Goal: Use online tool/utility: Utilize a website feature to perform a specific function

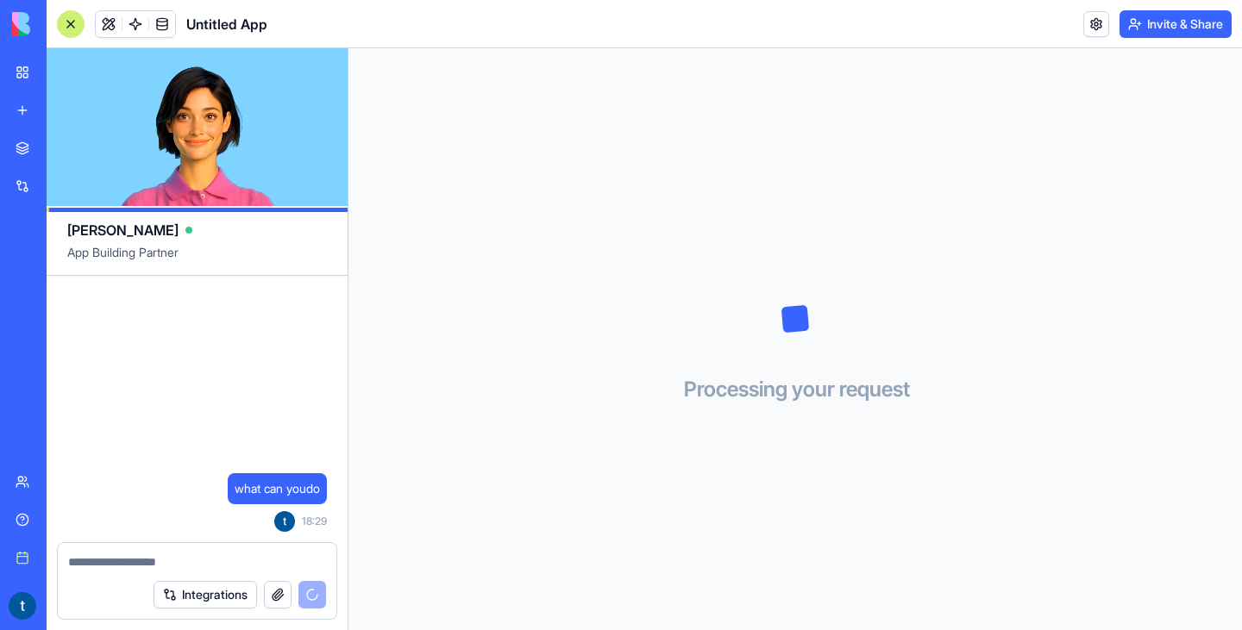
scroll to position [681, 0]
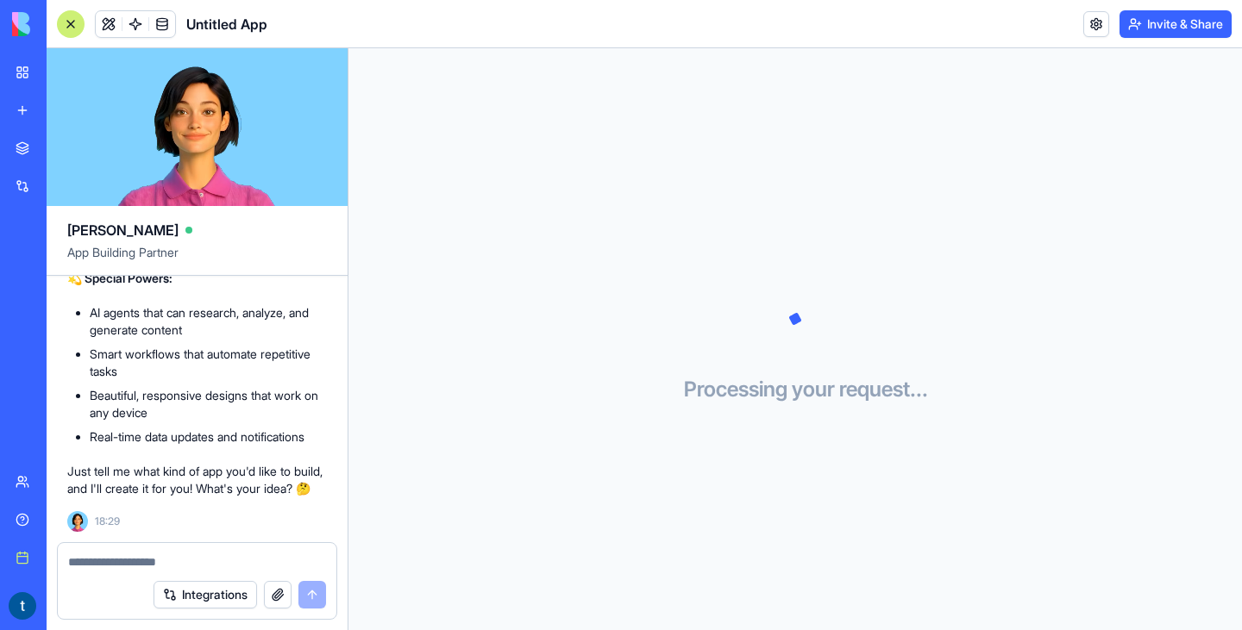
click at [287, 599] on button "button" at bounding box center [278, 595] width 28 height 28
click at [140, 571] on div "Integrations" at bounding box center [197, 595] width 279 height 48
click at [129, 566] on textarea at bounding box center [197, 562] width 258 height 17
type textarea "**********"
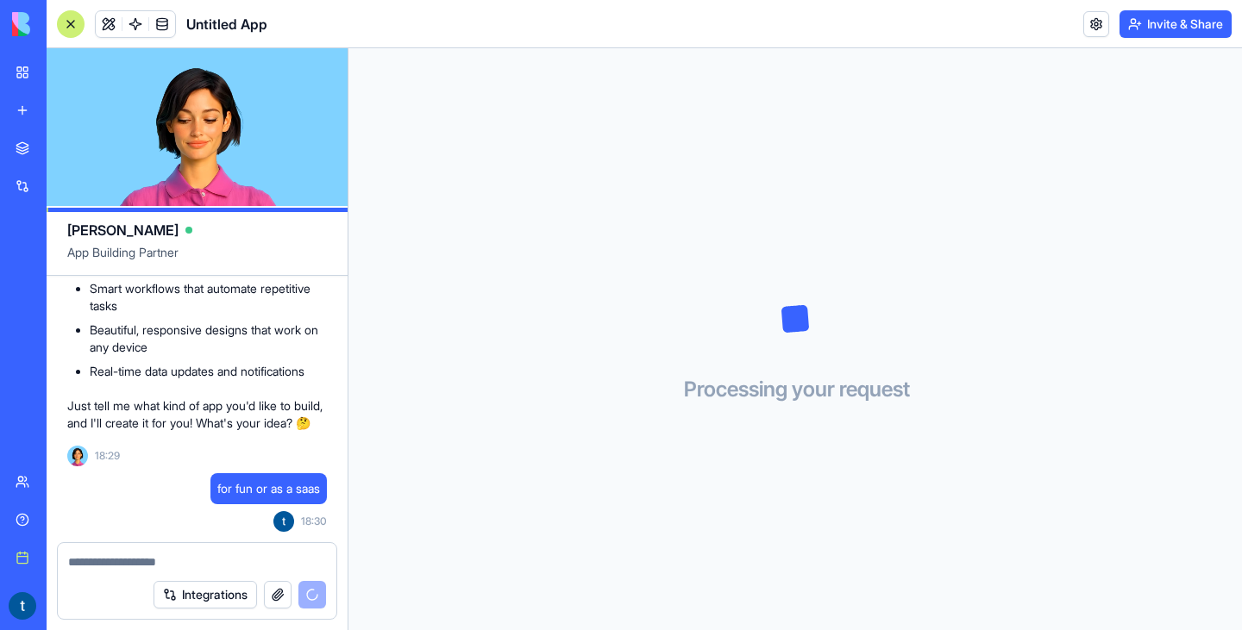
click at [226, 168] on video at bounding box center [197, 127] width 301 height 158
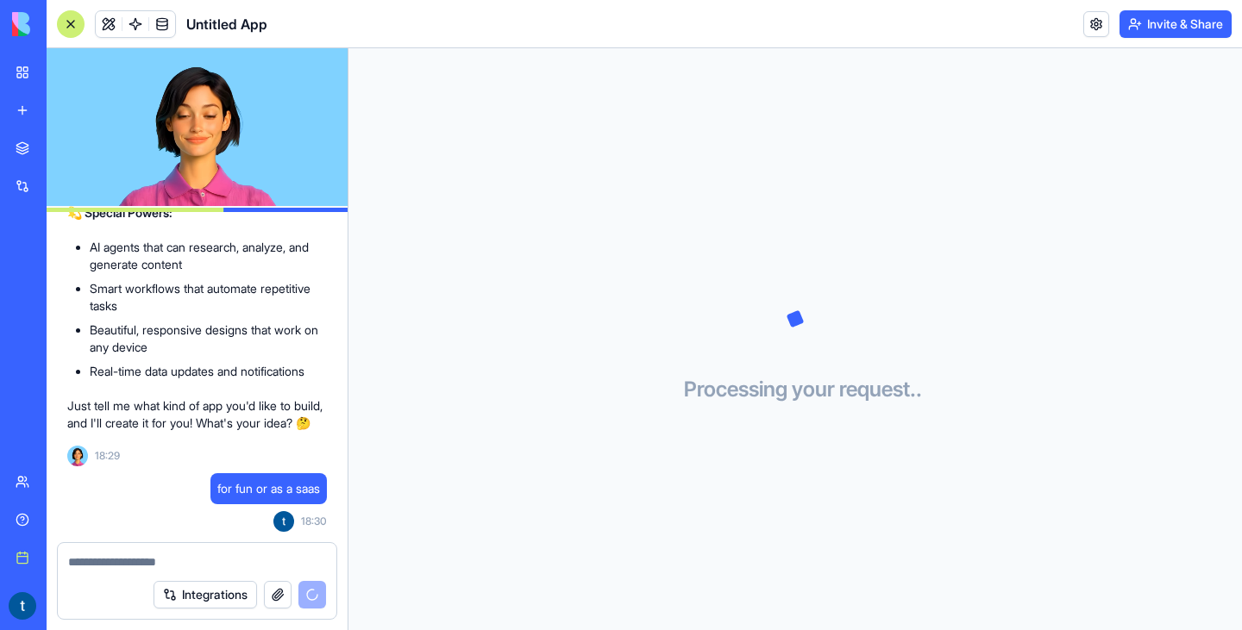
click at [224, 166] on video at bounding box center [197, 127] width 301 height 158
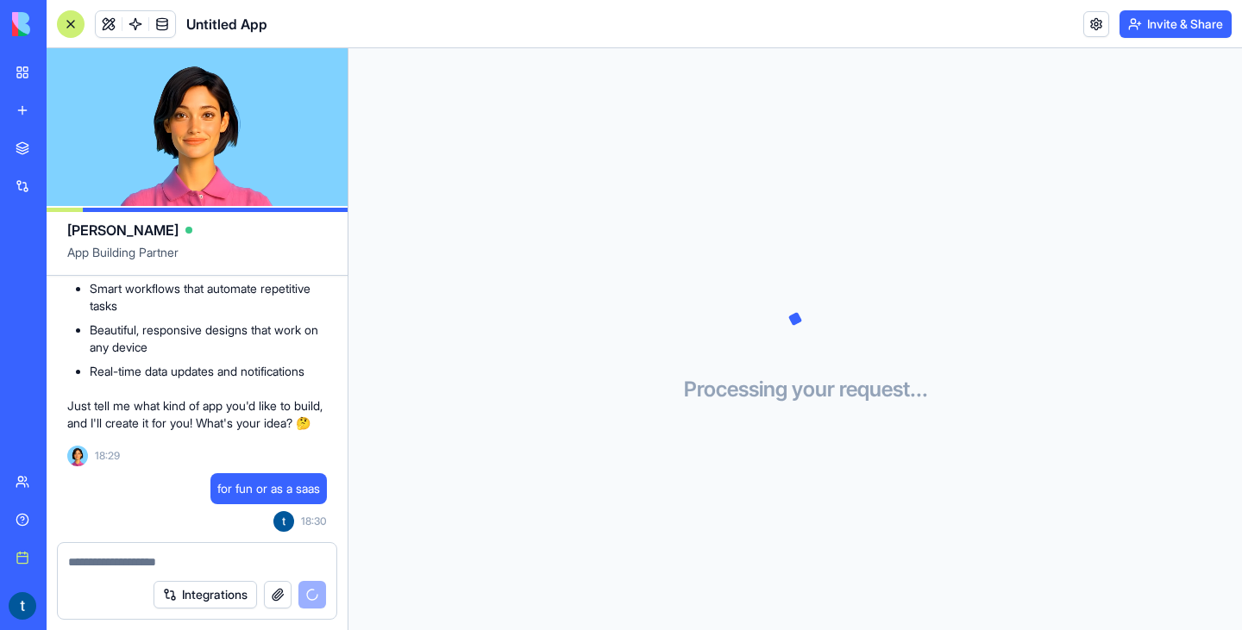
click at [165, 169] on video at bounding box center [197, 127] width 301 height 158
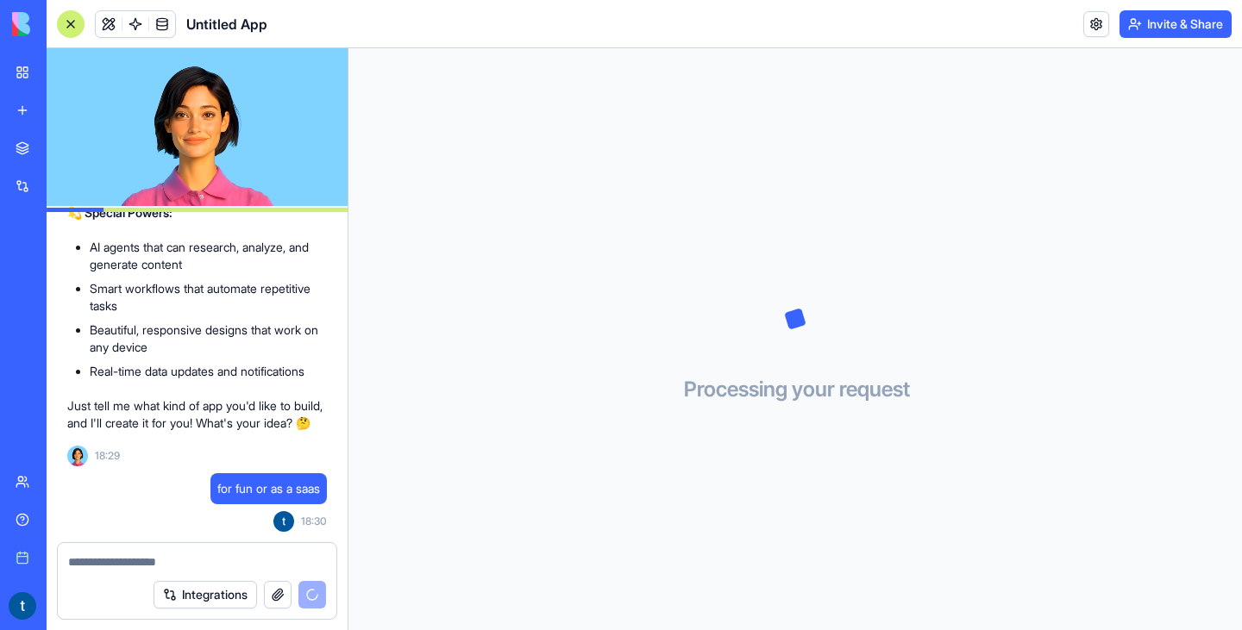
scroll to position [1515, 0]
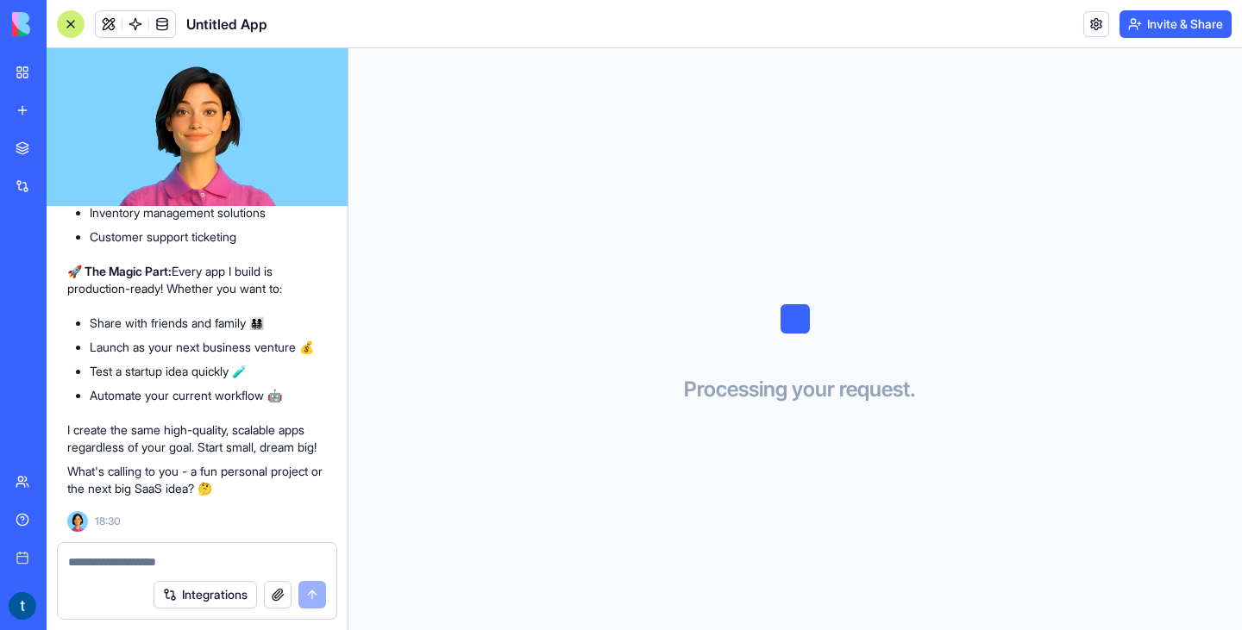
click at [186, 591] on button "Integrations" at bounding box center [205, 595] width 103 height 28
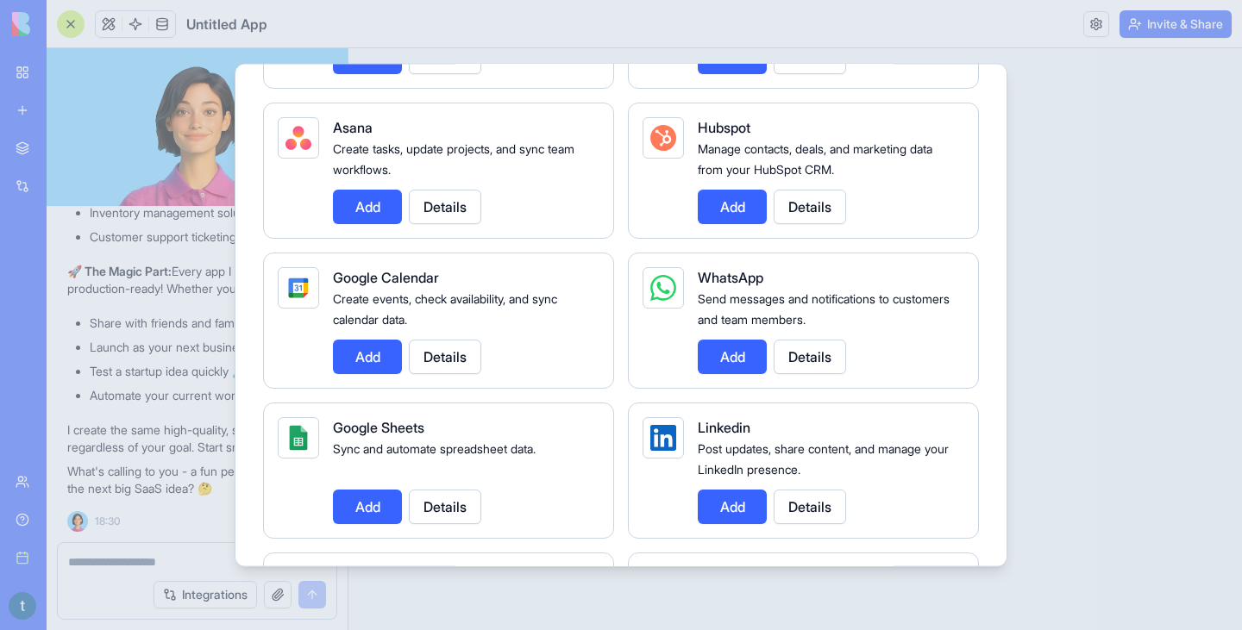
scroll to position [655, 0]
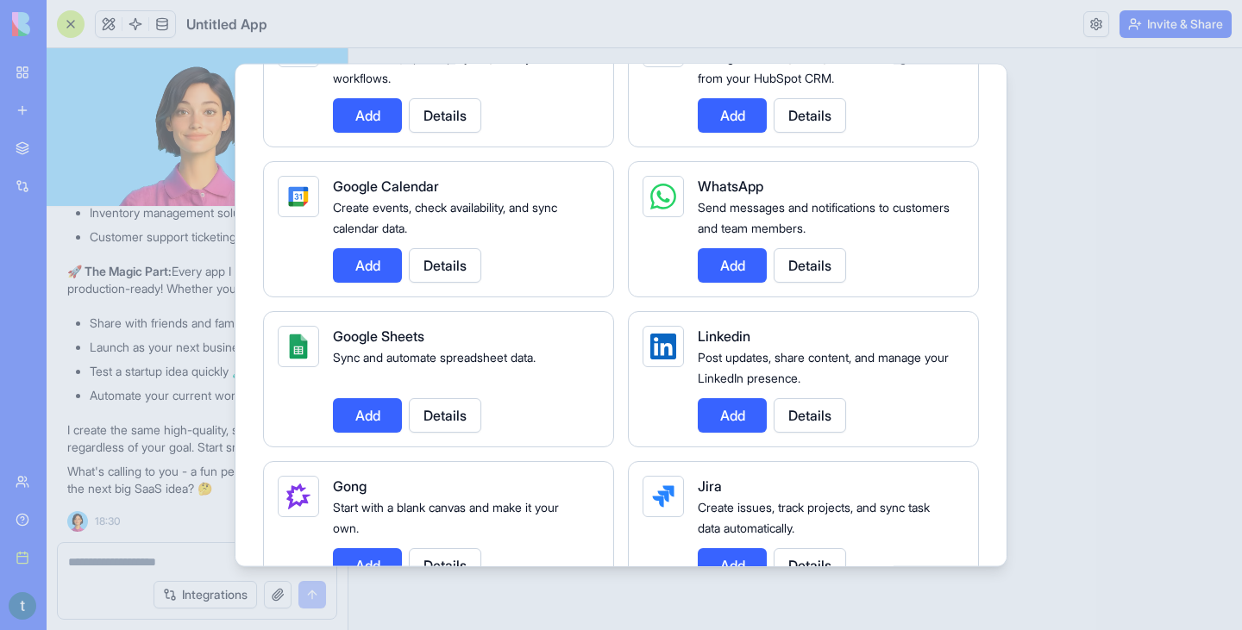
click at [216, 417] on div at bounding box center [621, 315] width 1242 height 630
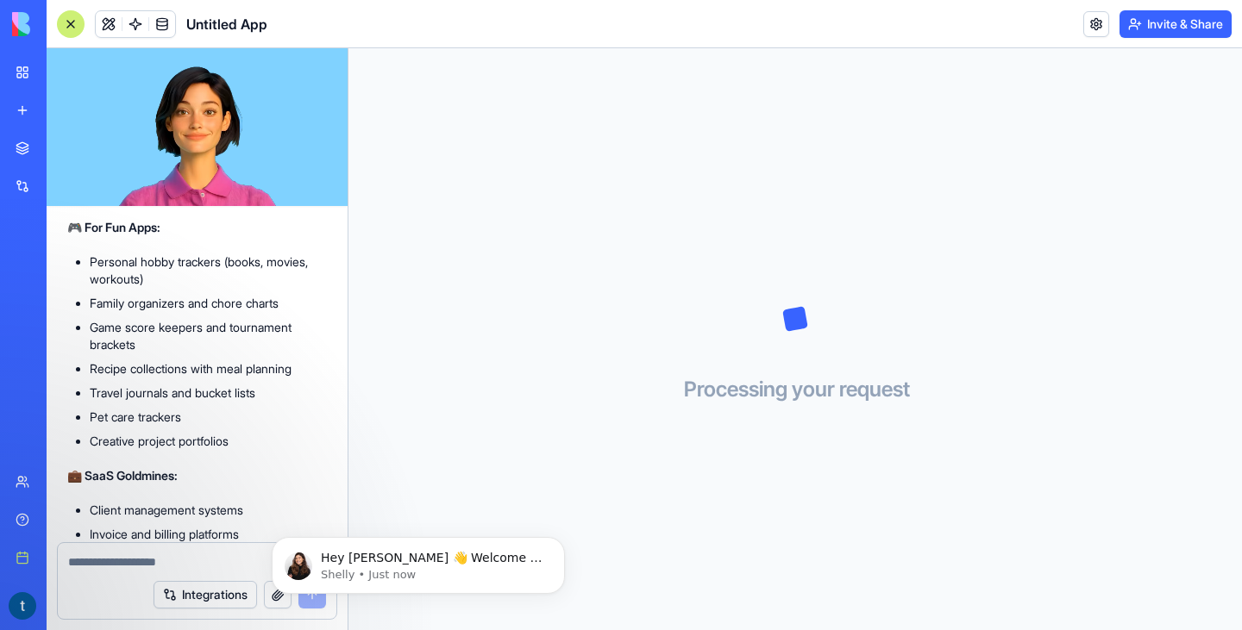
scroll to position [1008, 0]
click at [318, 576] on div "Hey [PERSON_NAME] 👋 Welcome to Blocks 🙌 I'm here if you have any questions! [PE…" at bounding box center [418, 565] width 267 height 34
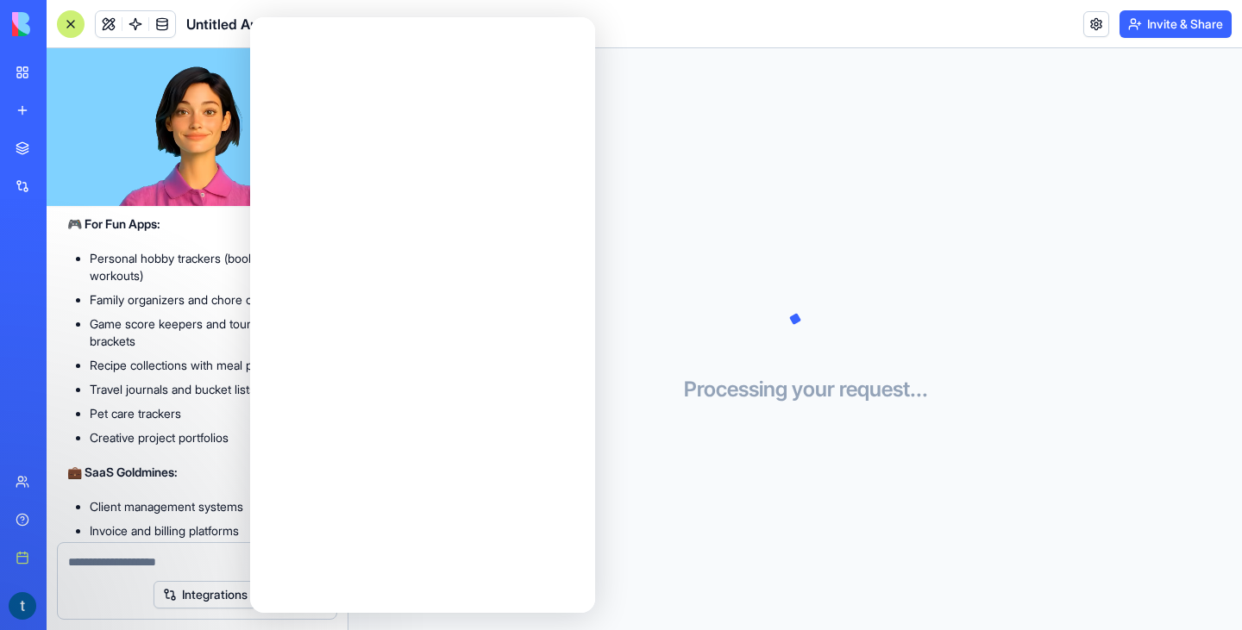
scroll to position [0, 0]
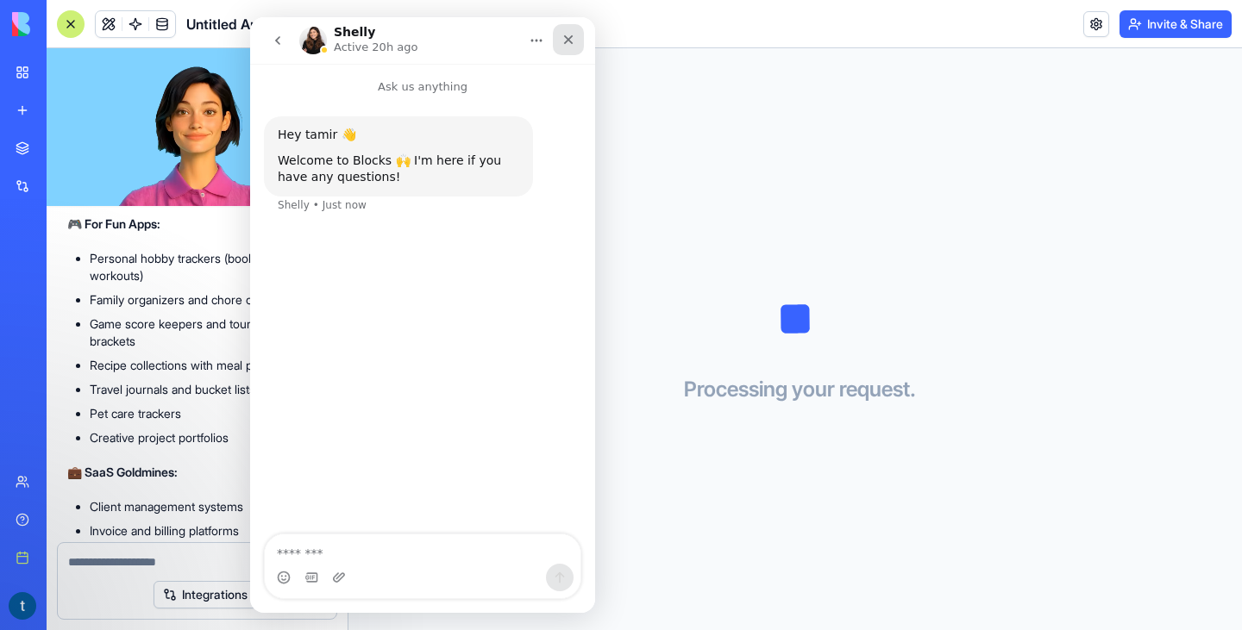
click at [567, 41] on icon "Close" at bounding box center [568, 39] width 9 height 9
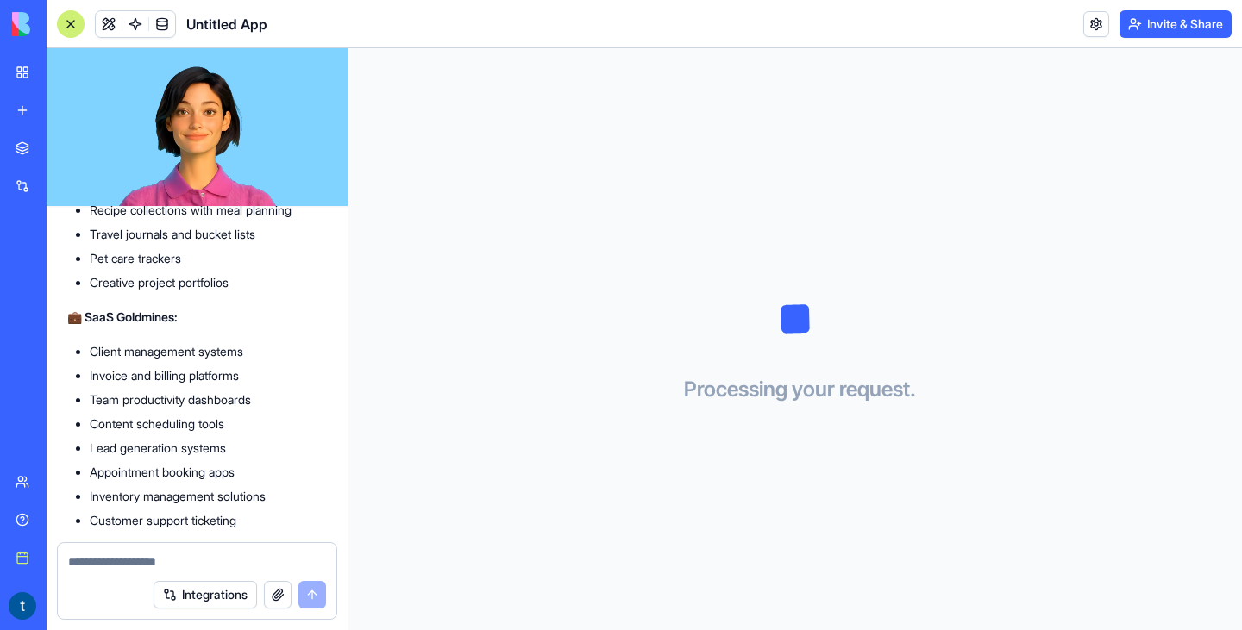
scroll to position [1164, 0]
click at [193, 384] on li "Invoice and billing platforms" at bounding box center [208, 375] width 237 height 17
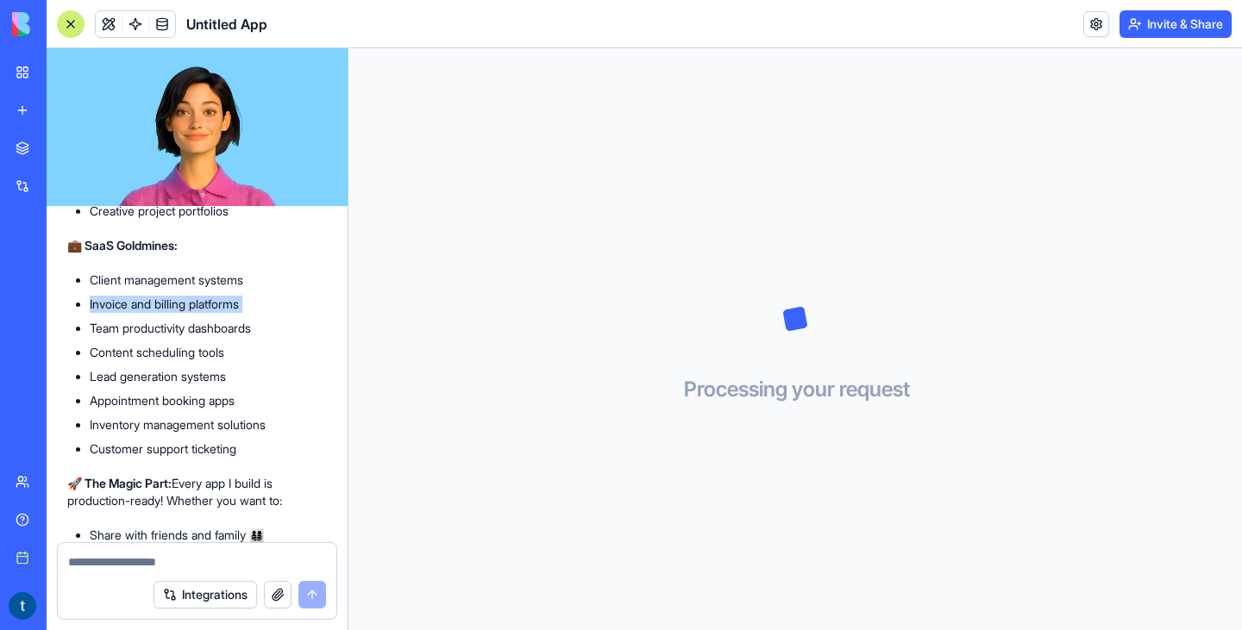
scroll to position [1238, 0]
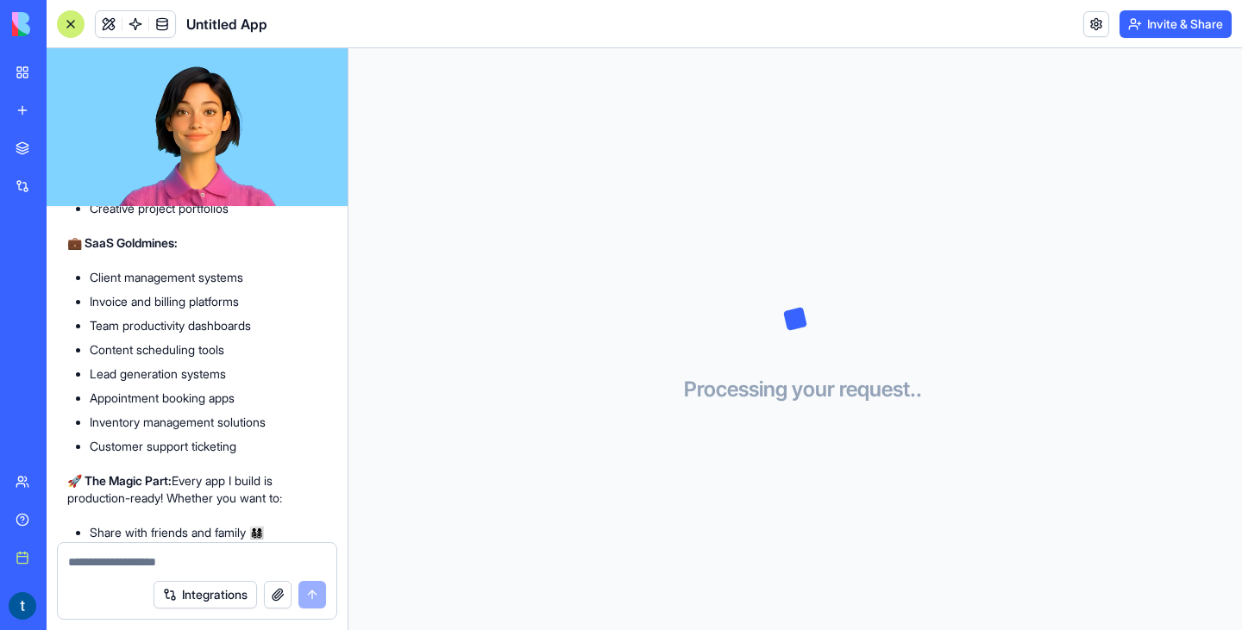
click at [180, 455] on ul "Client management systems Invoice and billing platforms Team productivity dashb…" at bounding box center [197, 362] width 260 height 186
click at [174, 431] on li "Inventory management solutions" at bounding box center [208, 422] width 237 height 17
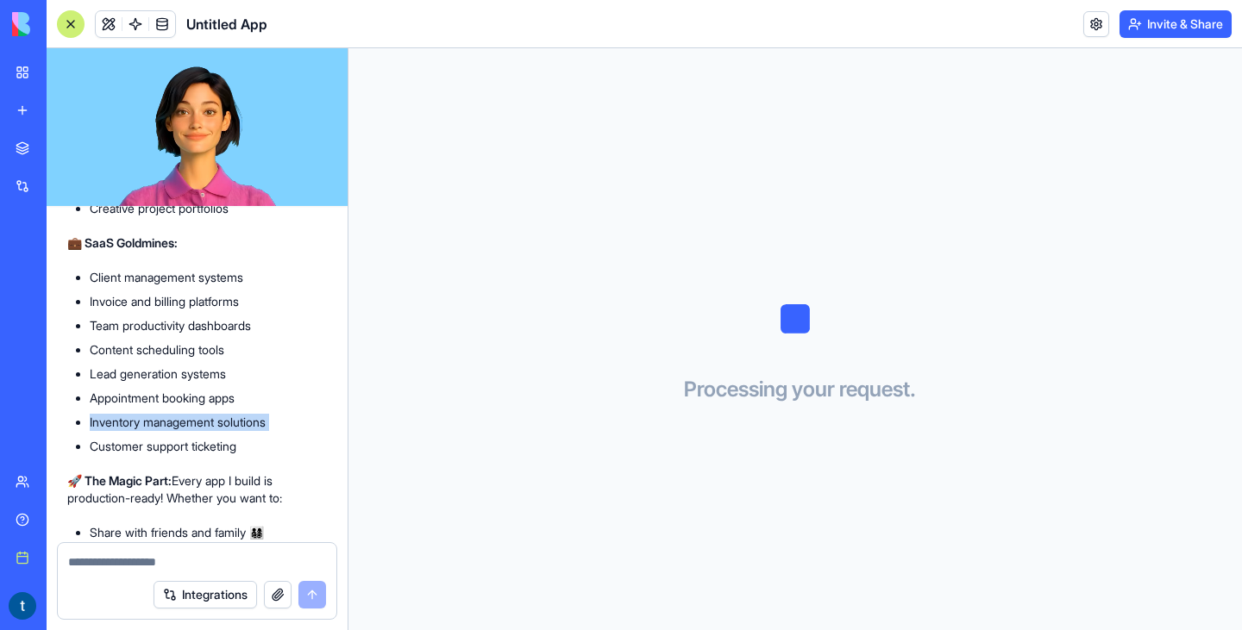
click at [174, 431] on li "Inventory management solutions" at bounding box center [208, 422] width 237 height 17
copy ul "Inventory management solutions"
click at [99, 594] on div "Integrations" at bounding box center [197, 595] width 279 height 48
click at [104, 565] on textarea at bounding box center [197, 562] width 258 height 17
type textarea "**********"
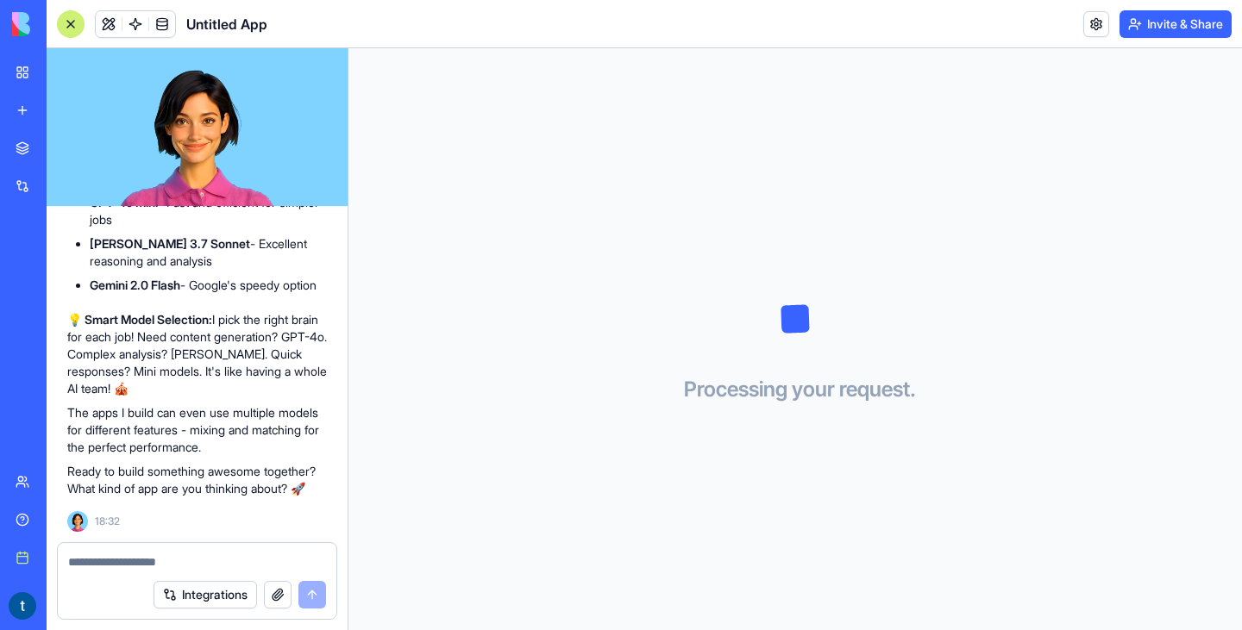
scroll to position [2174, 0]
click at [117, 554] on textarea at bounding box center [197, 562] width 258 height 17
type textarea "**********"
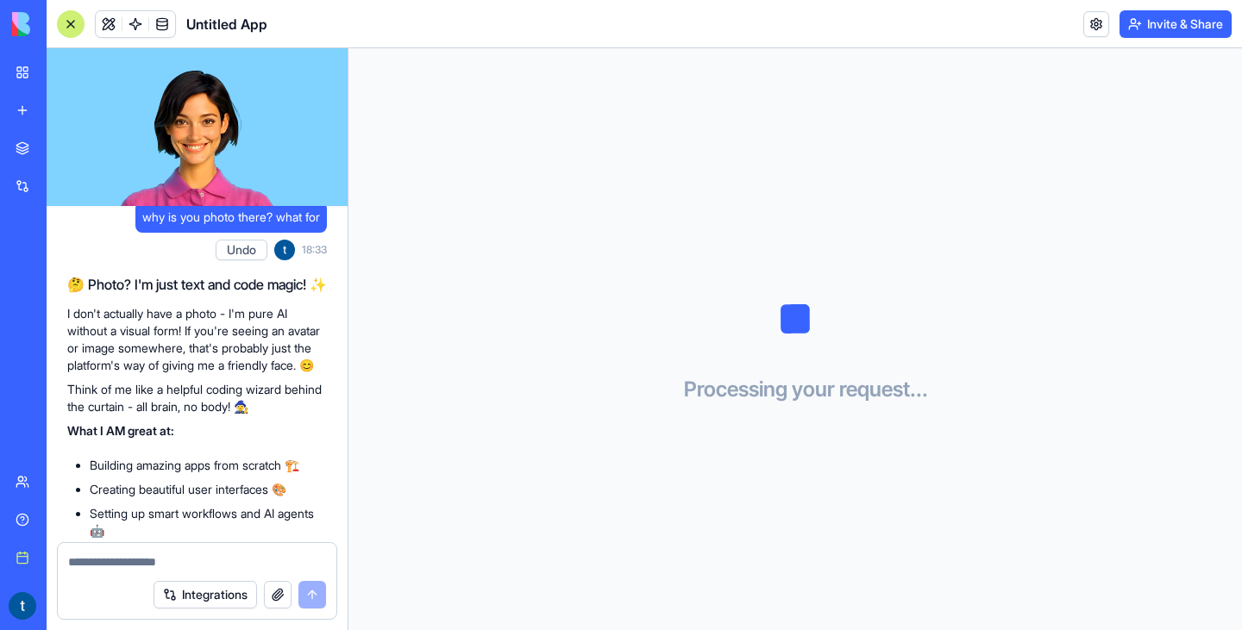
scroll to position [2410, 0]
click at [172, 561] on textarea at bounding box center [197, 562] width 258 height 17
click at [326, 122] on video at bounding box center [197, 127] width 301 height 158
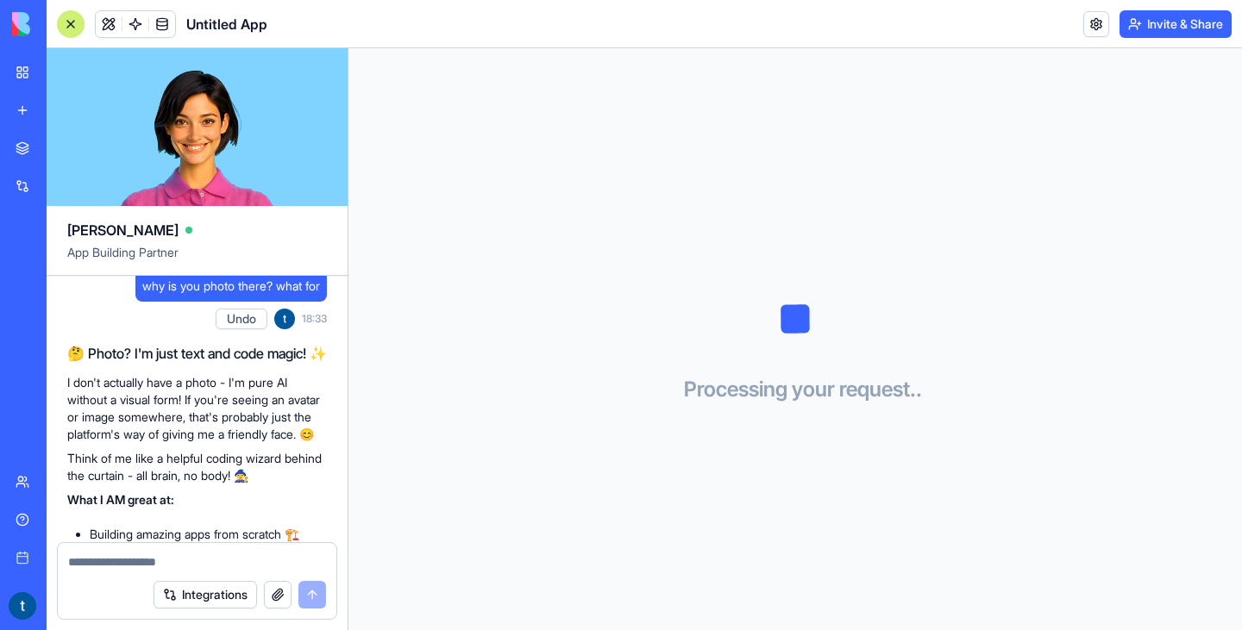
click at [114, 547] on div at bounding box center [197, 557] width 279 height 28
click at [93, 561] on textarea at bounding box center [197, 562] width 258 height 17
type textarea "*"
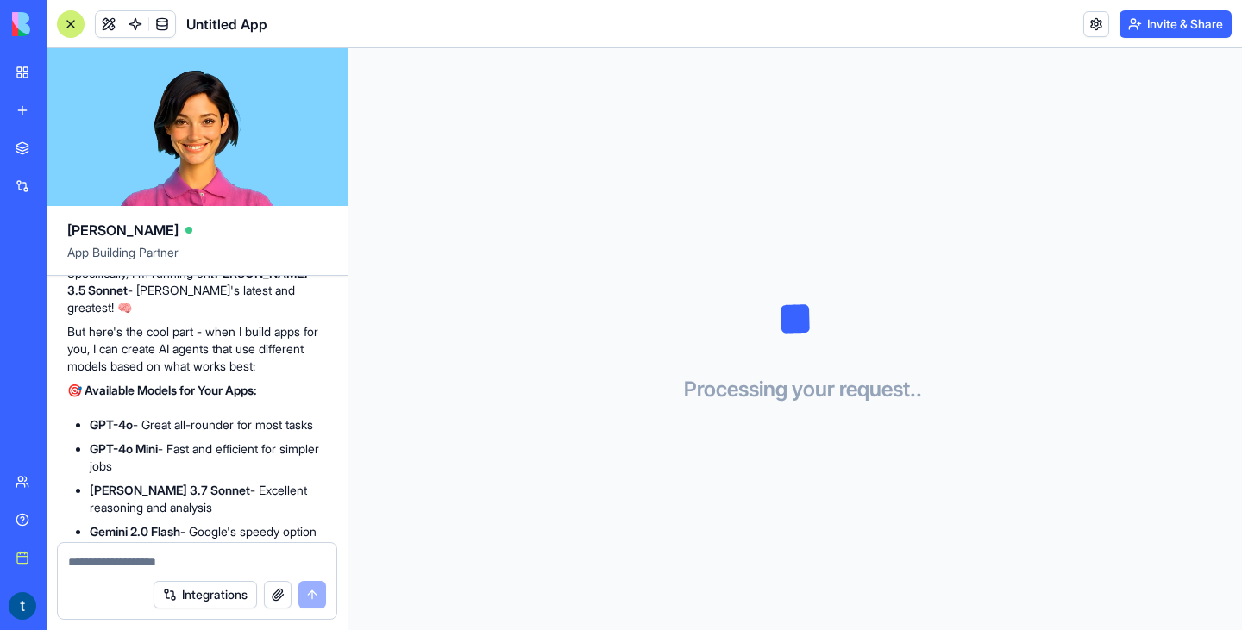
scroll to position [1895, 0]
type textarea "**********"
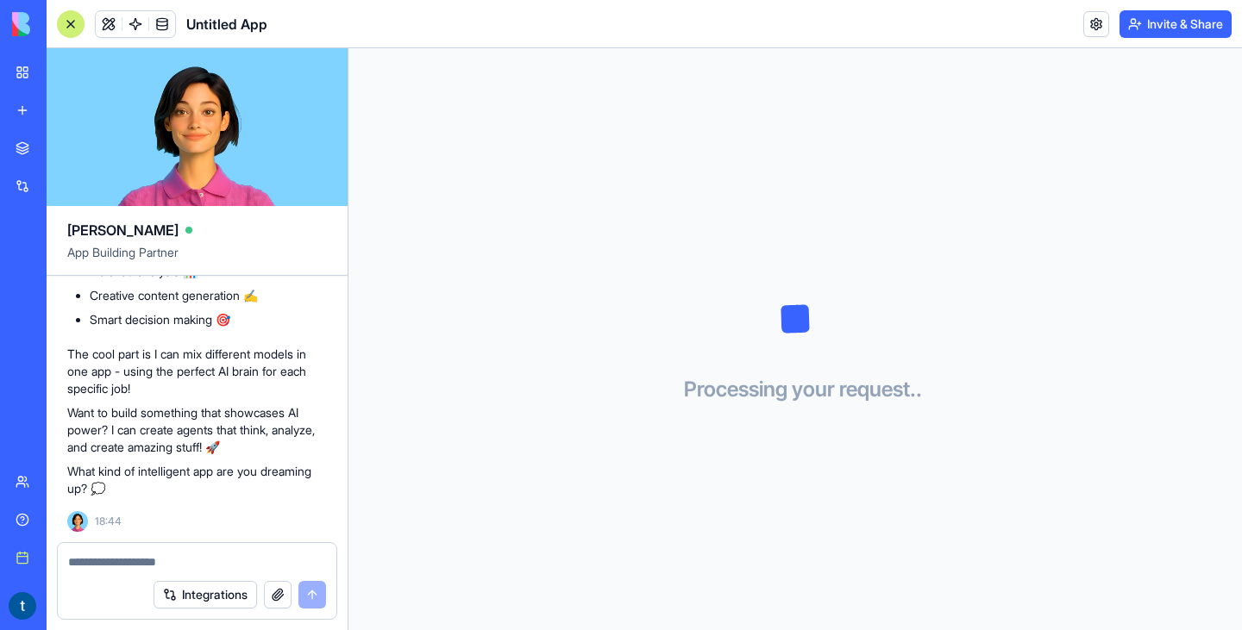
scroll to position [3665, 0]
click at [126, 567] on textarea at bounding box center [197, 562] width 258 height 17
type textarea "*"
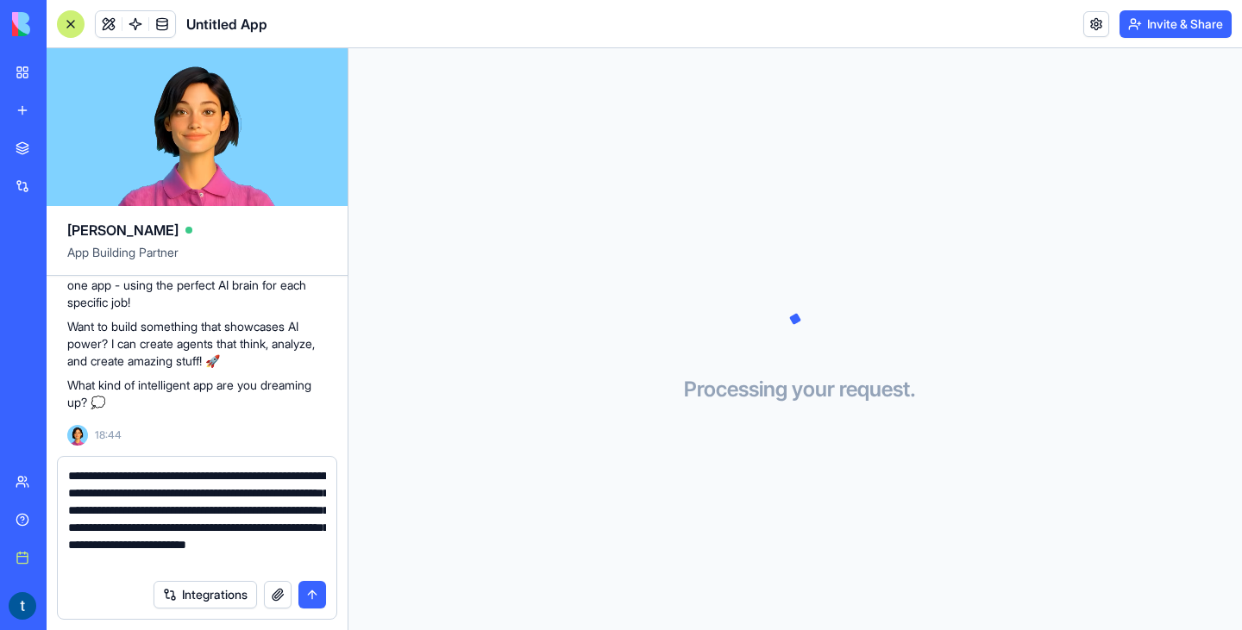
scroll to position [16, 0]
type textarea "**********"
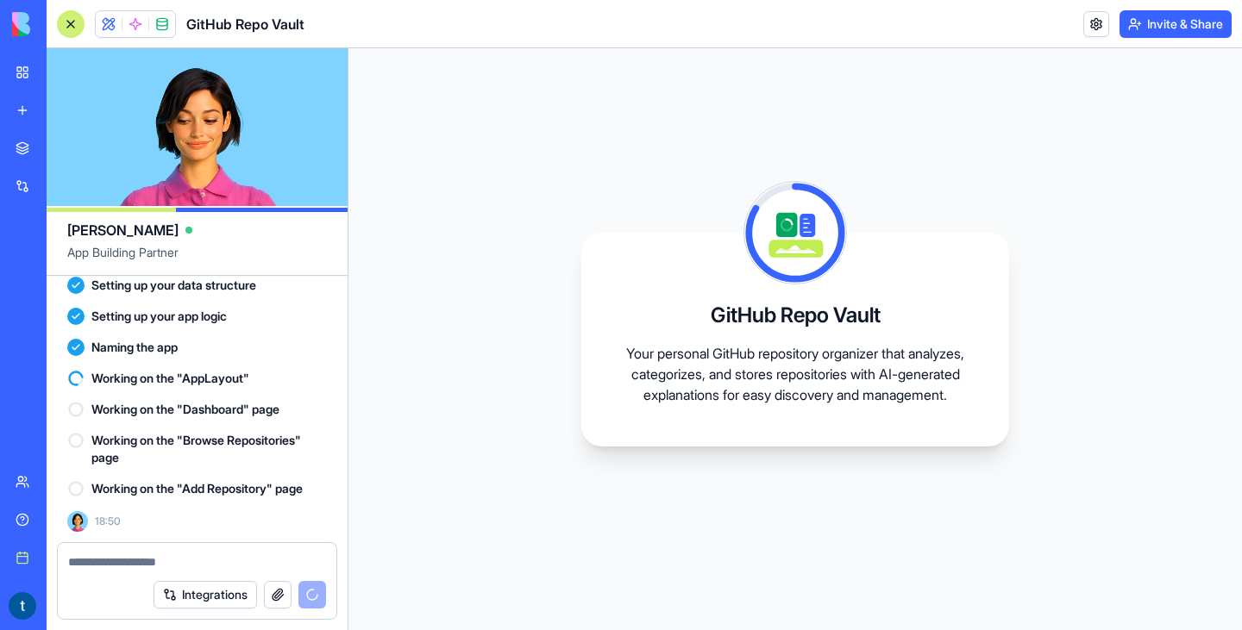
scroll to position [4217, 0]
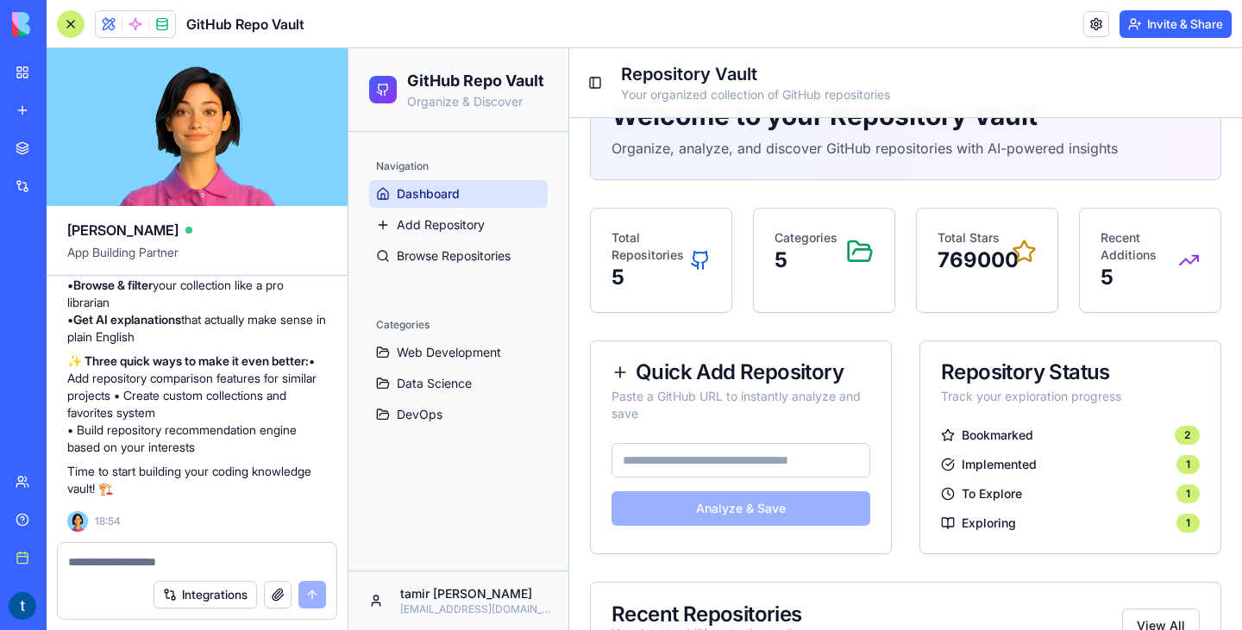
scroll to position [61, 0]
click at [648, 460] on input "url" at bounding box center [740, 459] width 259 height 34
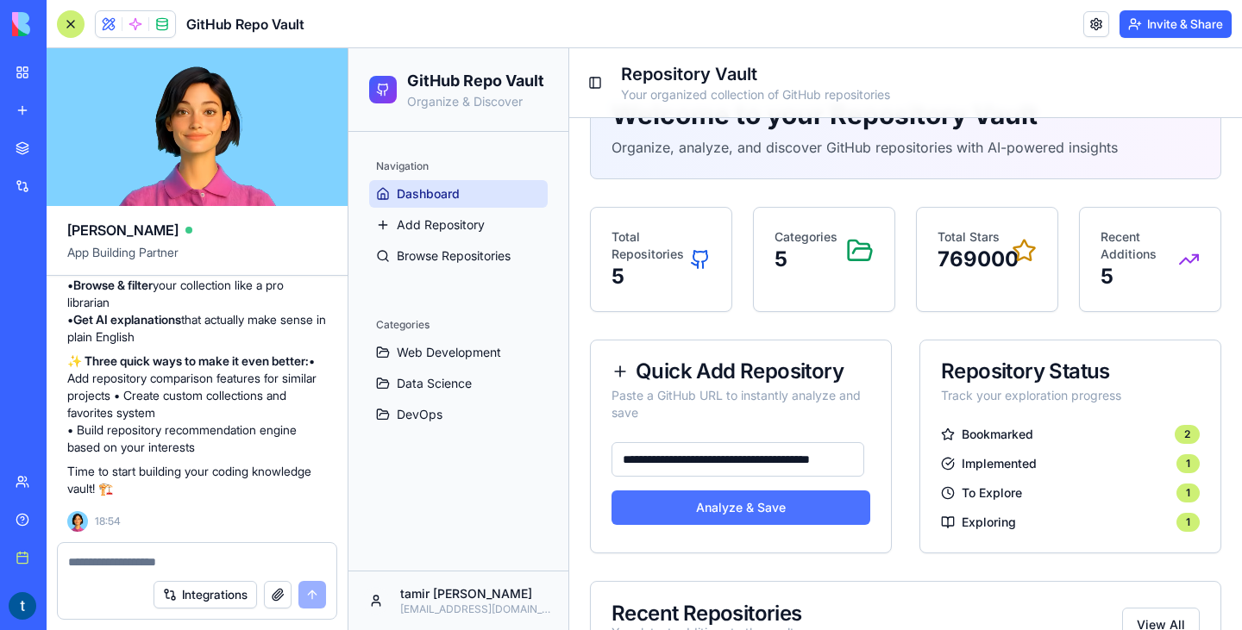
type input "**********"
click at [670, 499] on button "Analyze & Save" at bounding box center [740, 508] width 259 height 34
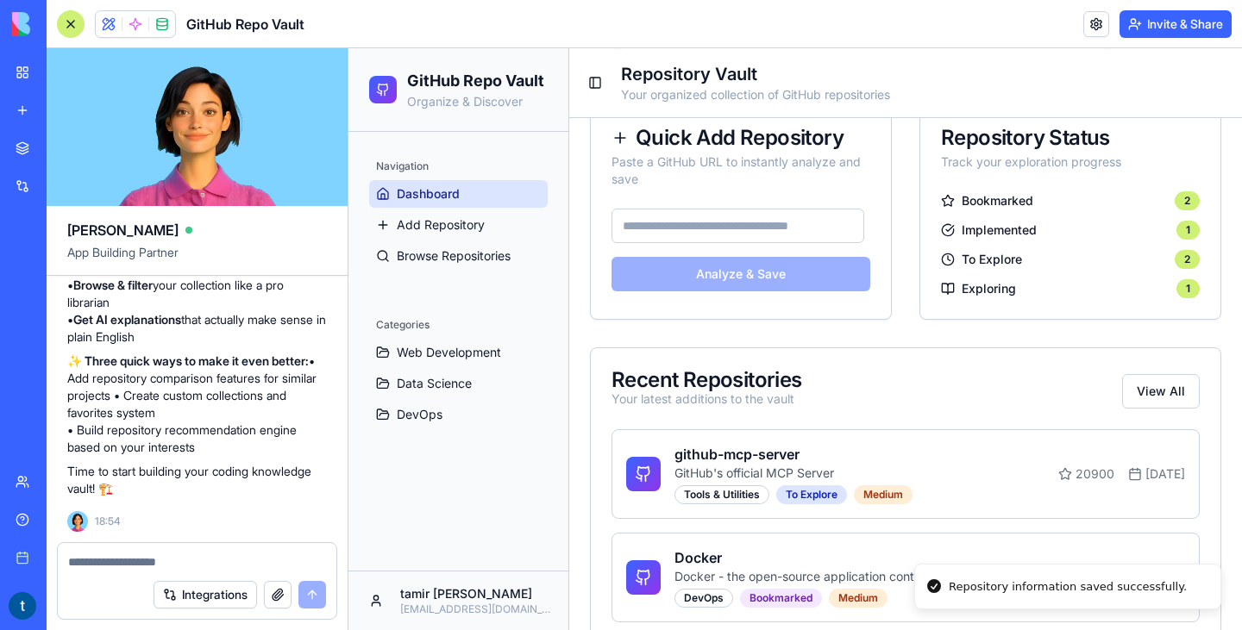
scroll to position [296, 0]
click at [720, 498] on div "Tools & Utilities" at bounding box center [721, 494] width 95 height 19
click at [796, 497] on div "To Explore" at bounding box center [811, 494] width 71 height 19
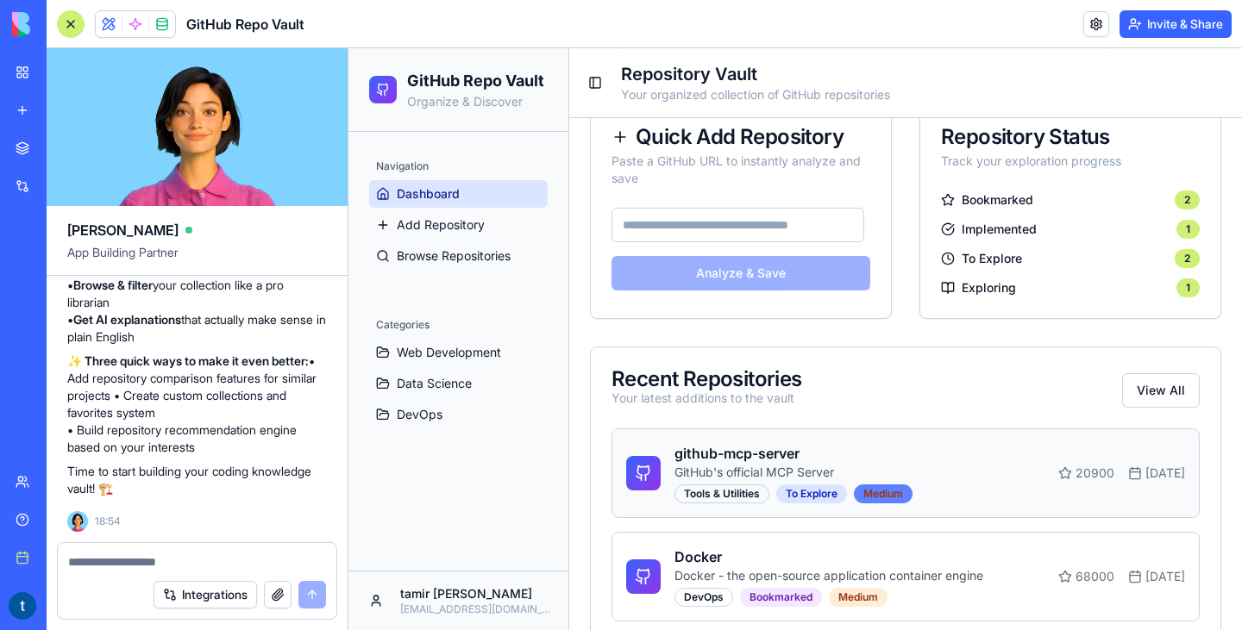
click at [900, 492] on div "Medium" at bounding box center [883, 494] width 59 height 19
click at [714, 472] on p "GitHub's official MCP Server" at bounding box center [793, 472] width 238 height 17
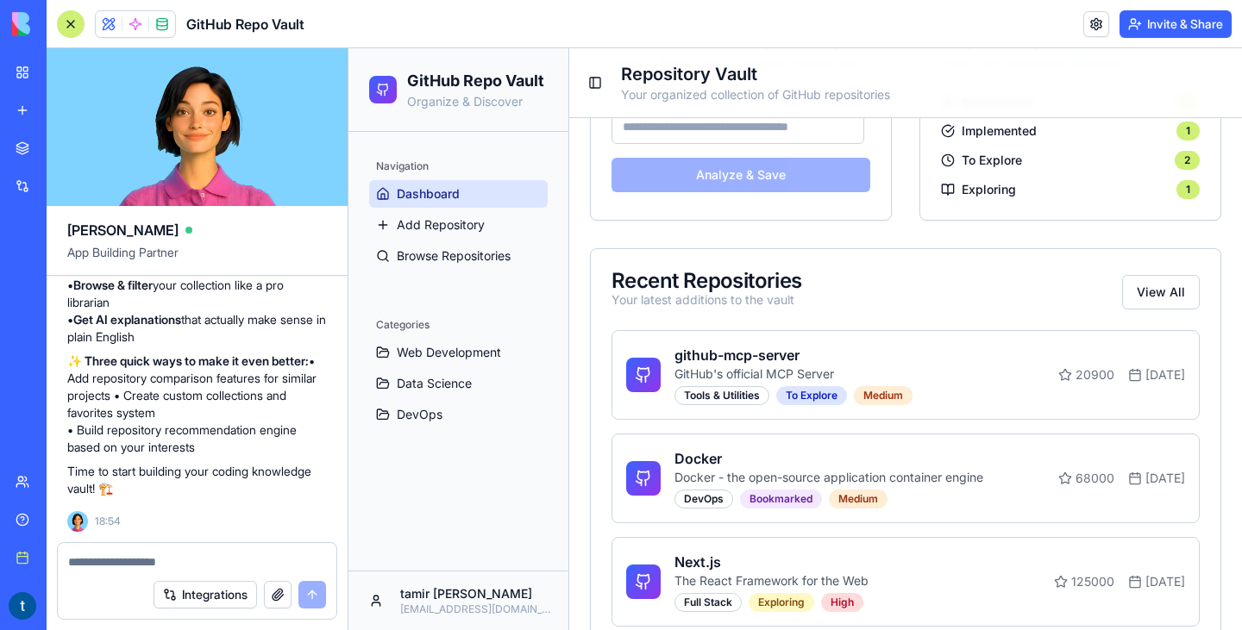
scroll to position [395, 0]
click at [837, 387] on div "To Explore" at bounding box center [811, 395] width 71 height 19
click at [181, 572] on div "Integrations" at bounding box center [197, 595] width 279 height 48
click at [175, 561] on textarea at bounding box center [197, 562] width 258 height 17
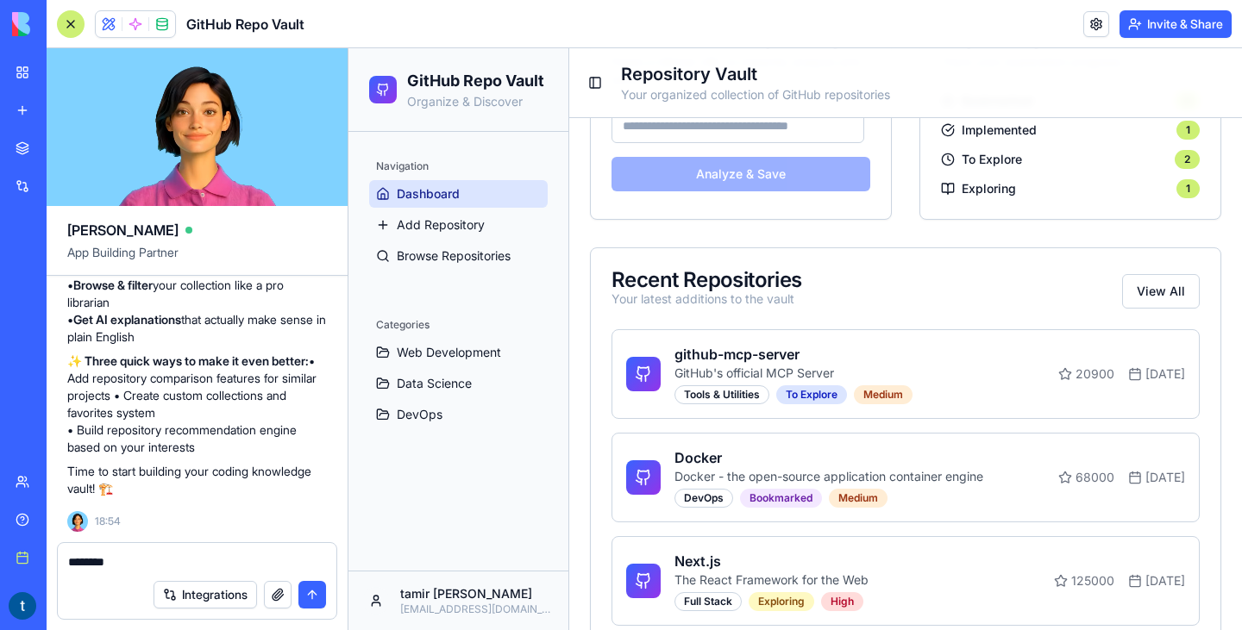
type textarea "*********"
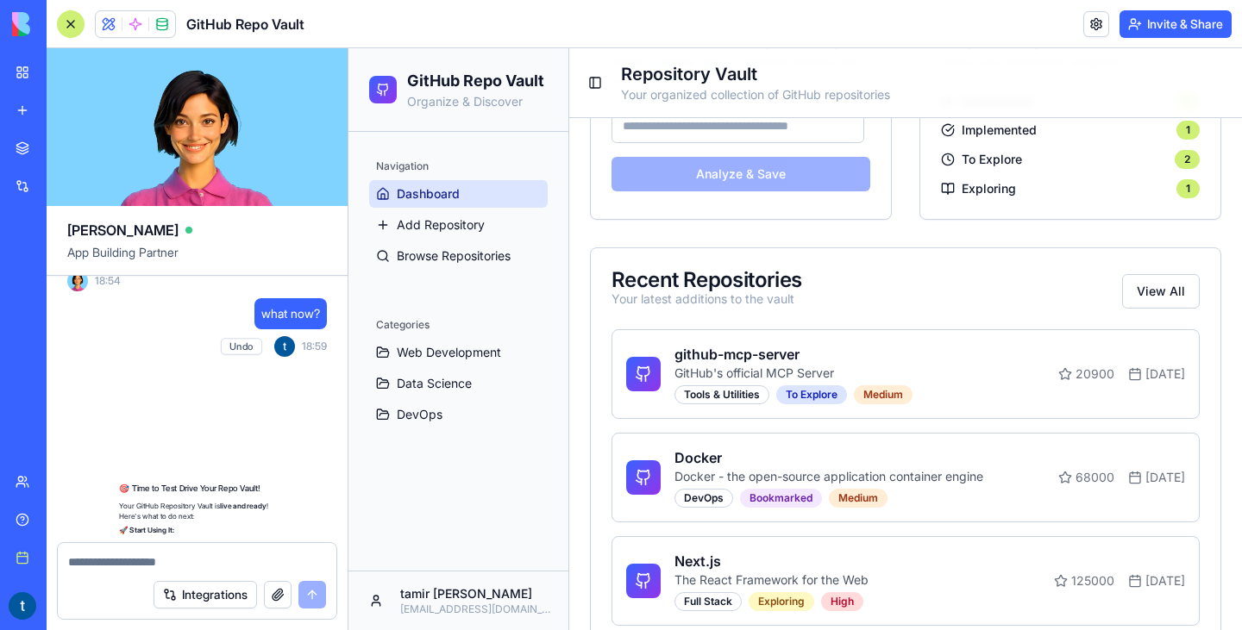
scroll to position [5292, 0]
